Goal: Book appointment/travel/reservation

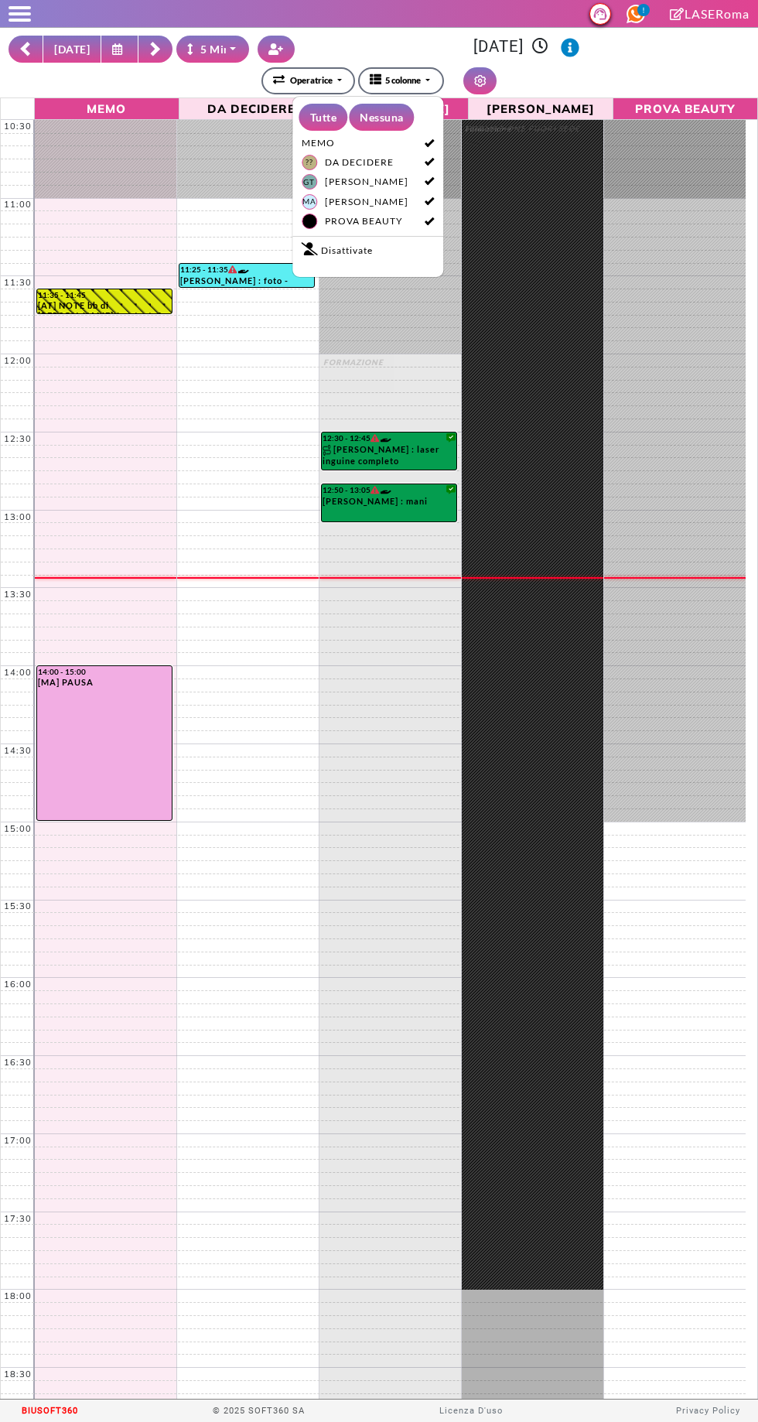
select select "*"
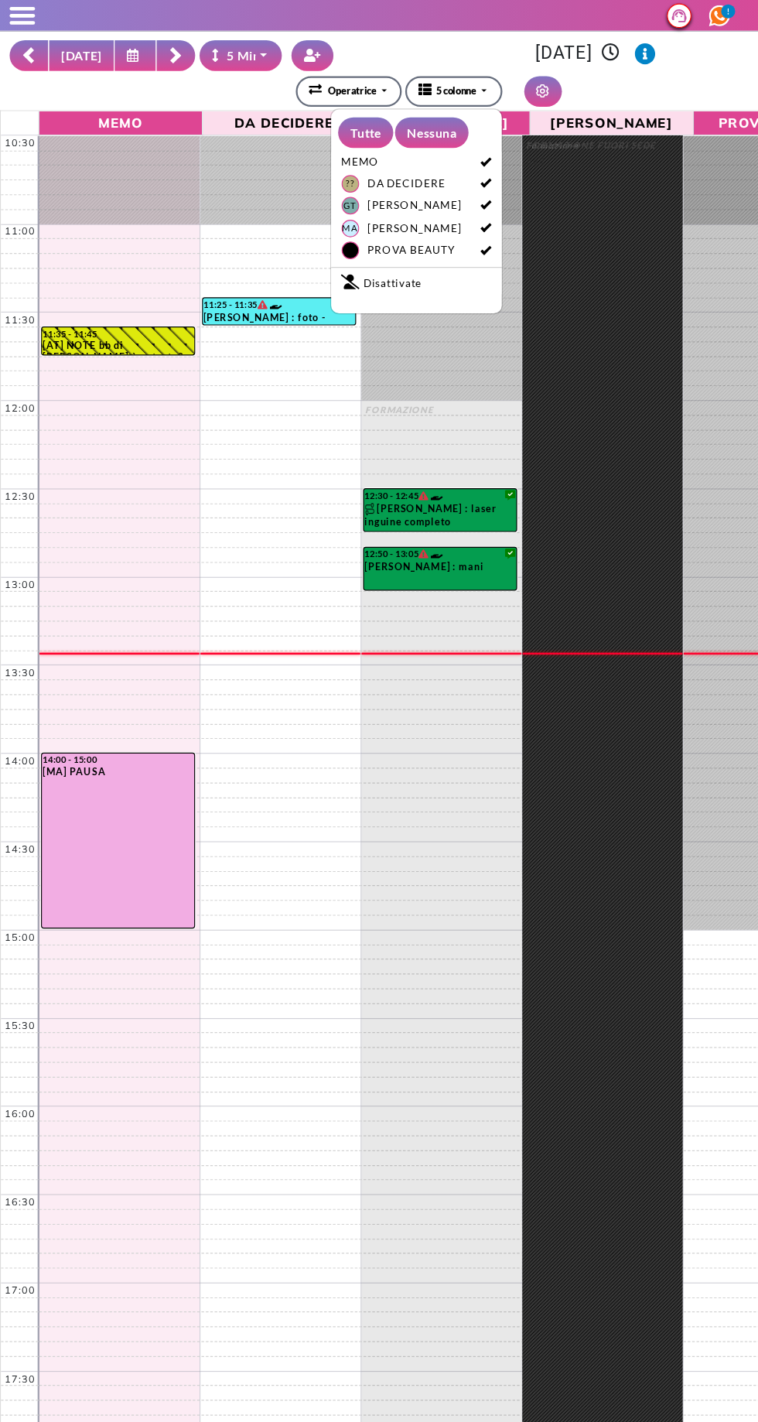
scroll to position [203, 0]
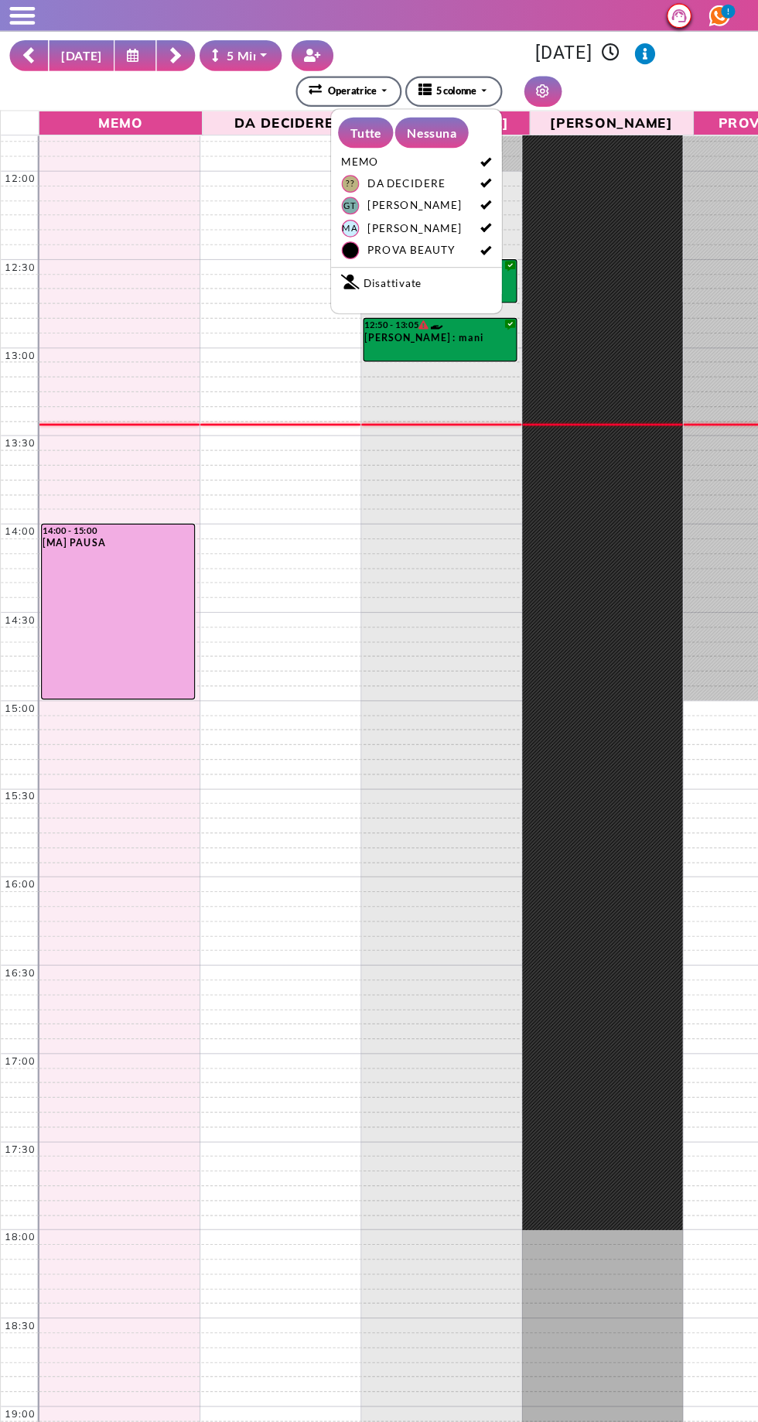
click at [150, 46] on rect at bounding box center [155, 47] width 10 height 10
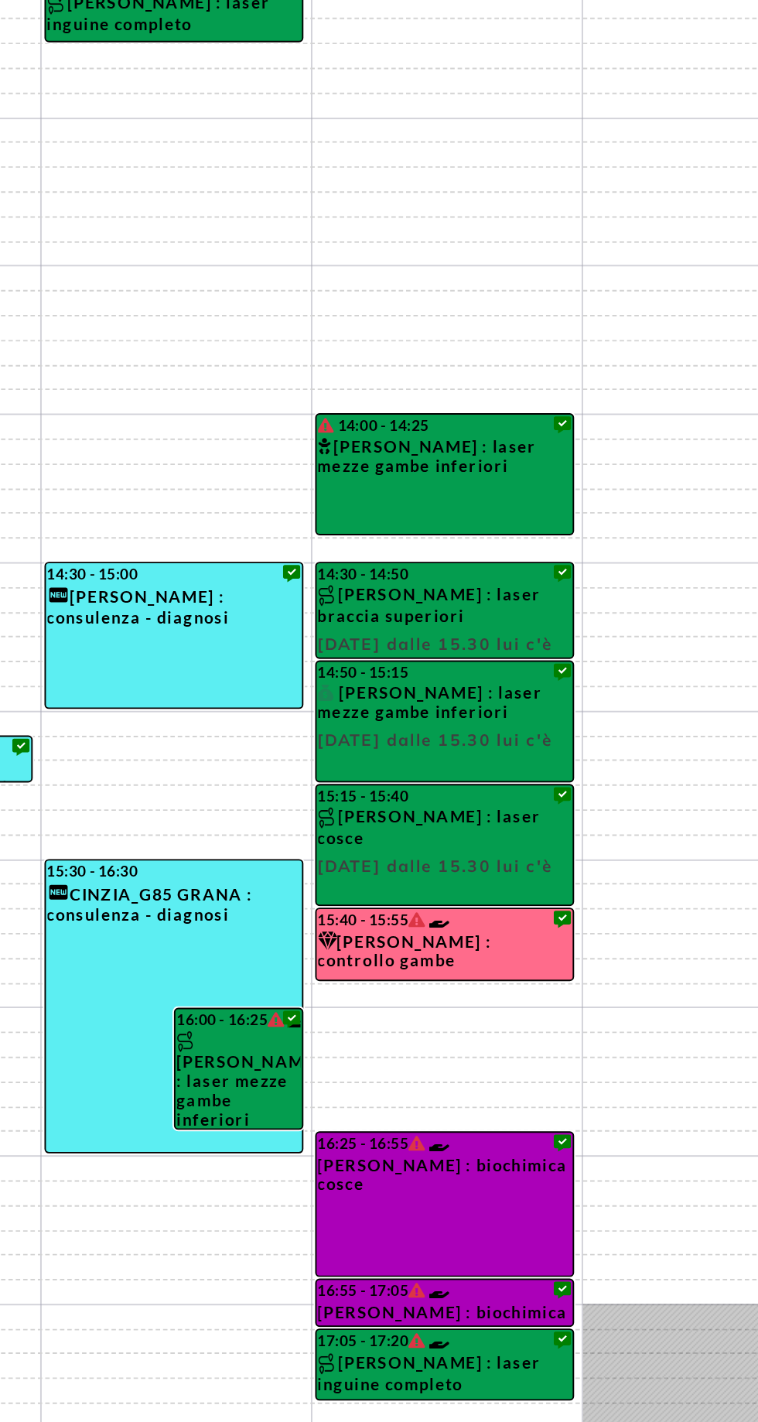
select select "*"
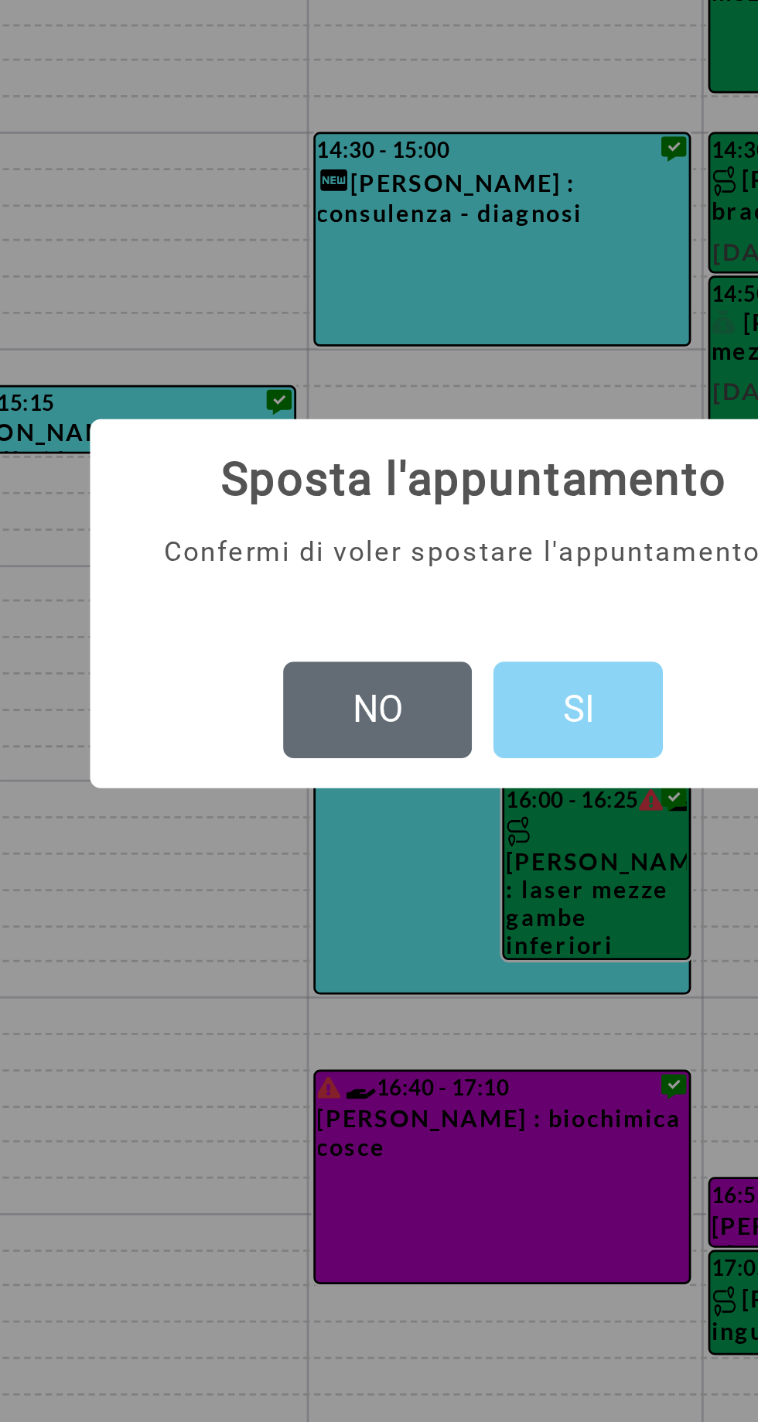
click at [330, 750] on button "NO" at bounding box center [344, 750] width 68 height 36
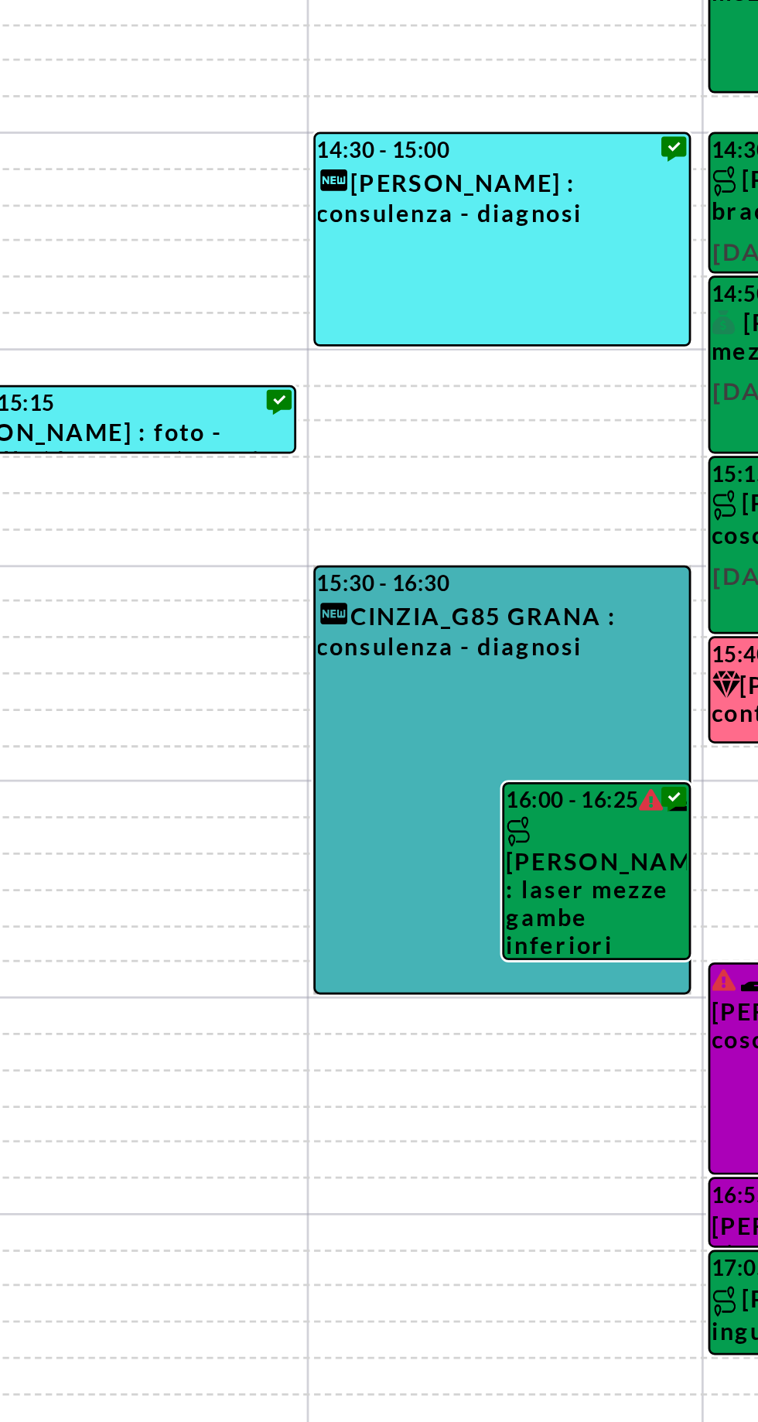
click at [339, 757] on link "15:30 - 16:30 CINZIA_G85 GRANA : consulenza - diagnosi" at bounding box center [389, 774] width 136 height 155
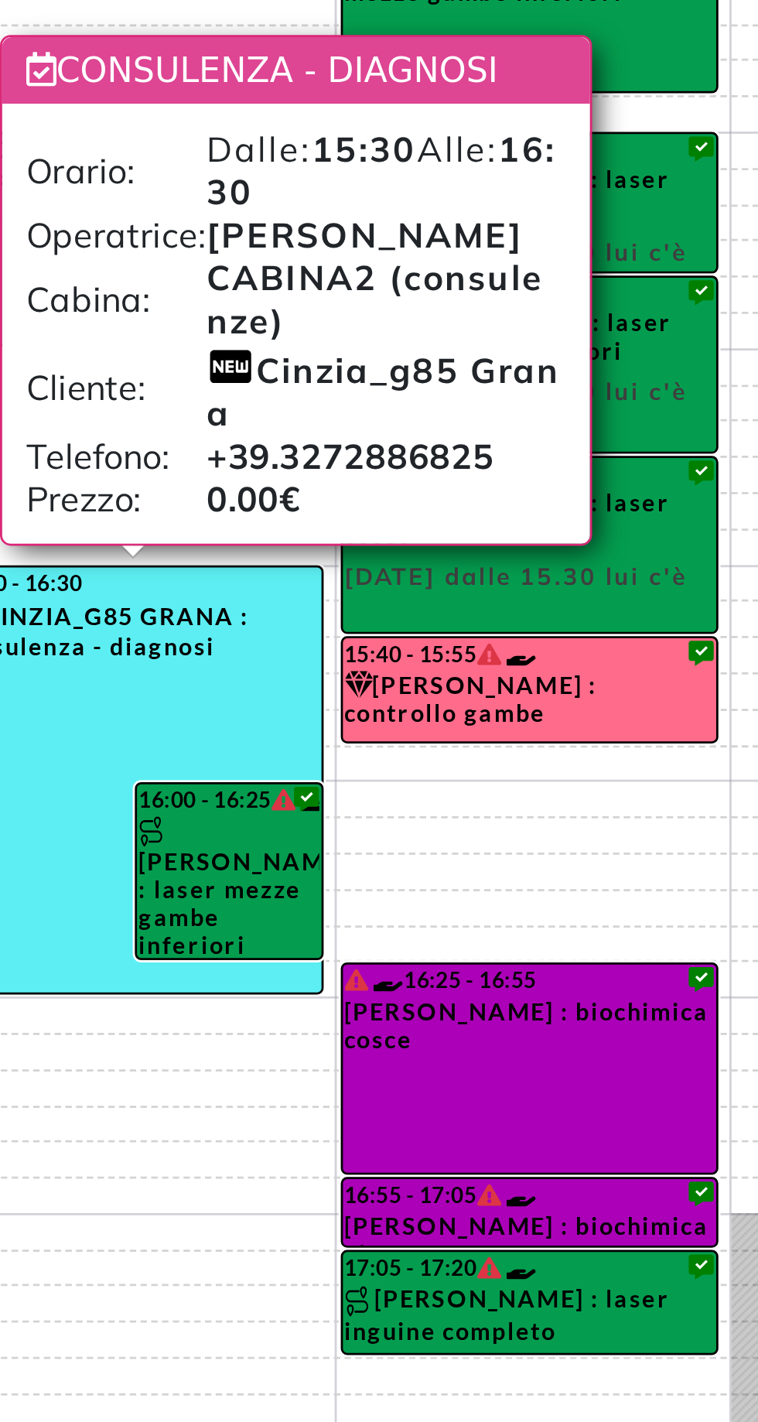
click at [428, 933] on td at bounding box center [390, 937] width 712 height 13
select select "*"
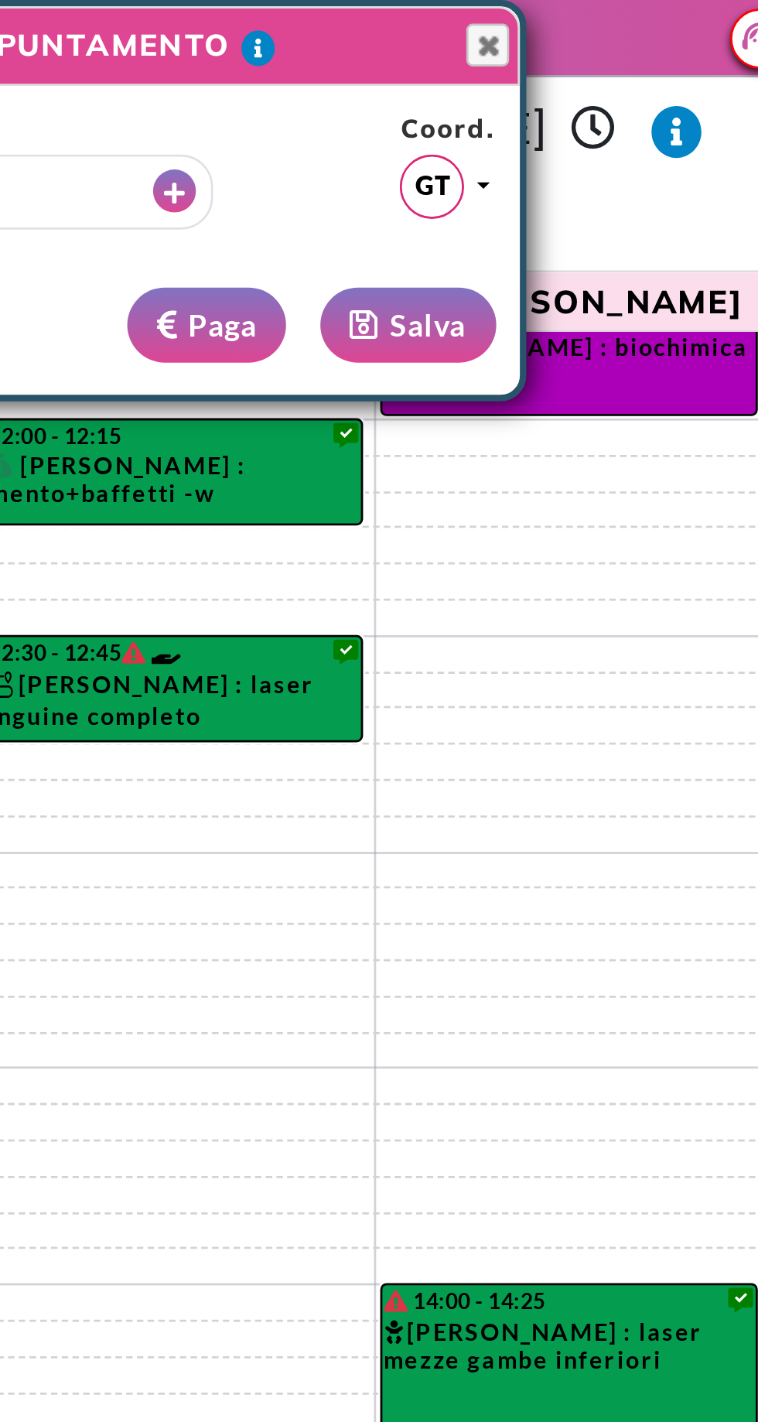
click at [496, 31] on div "**********" at bounding box center [379, 86] width 269 height 111
